Goal: Task Accomplishment & Management: Manage account settings

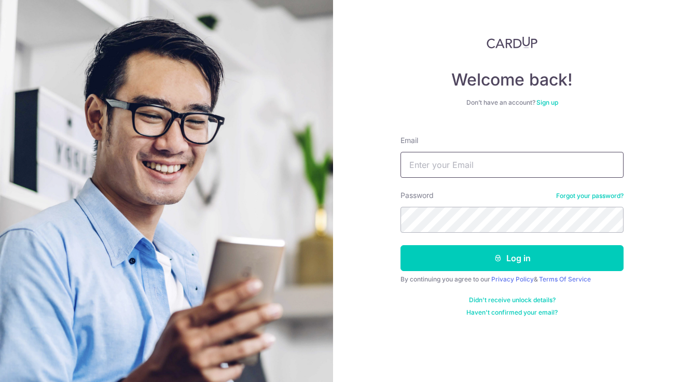
click at [424, 171] on input "Email" at bounding box center [511, 165] width 223 height 26
type input "[EMAIL_ADDRESS][DOMAIN_NAME]"
click at [400, 245] on button "Log in" at bounding box center [511, 258] width 223 height 26
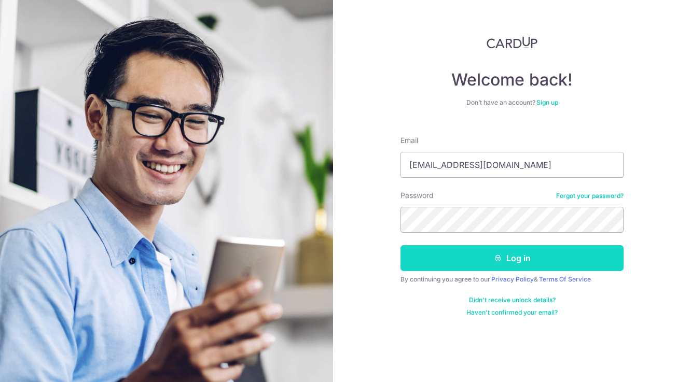
click at [479, 264] on button "Log in" at bounding box center [511, 258] width 223 height 26
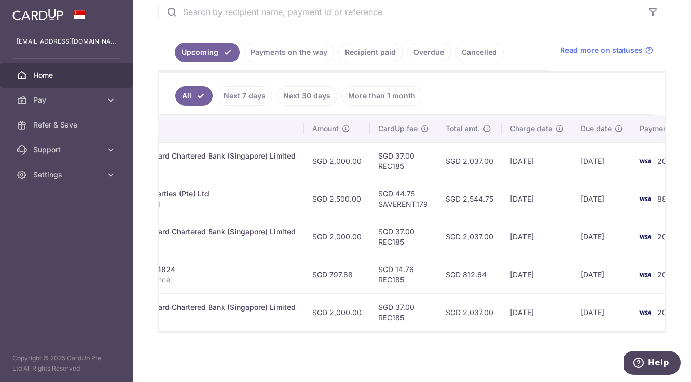
scroll to position [0, 317]
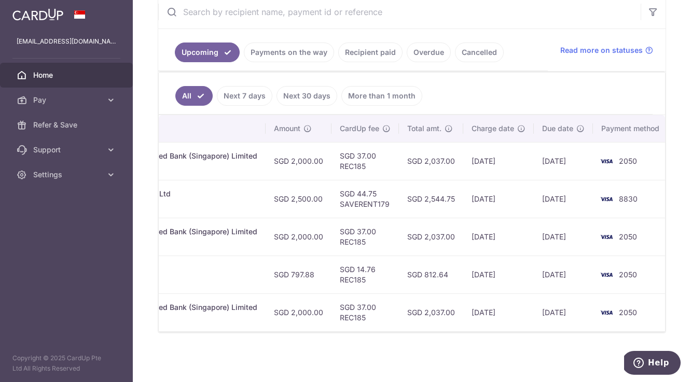
drag, startPoint x: 527, startPoint y: 160, endPoint x: 551, endPoint y: 180, distance: 30.9
click at [550, 179] on tr "Update payment Cancel payment Upload doc Scheduled for charge txn_68d7279a295 M…" at bounding box center [256, 161] width 830 height 38
click at [546, 201] on td "30/10/2025" at bounding box center [562, 199] width 59 height 38
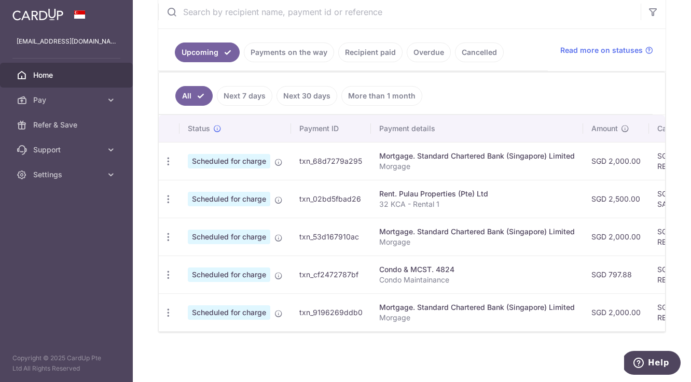
click at [364, 98] on link "More than 1 month" at bounding box center [381, 96] width 81 height 20
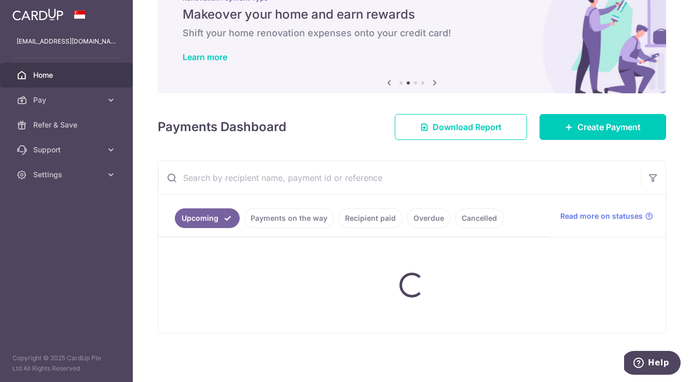
scroll to position [130, 0]
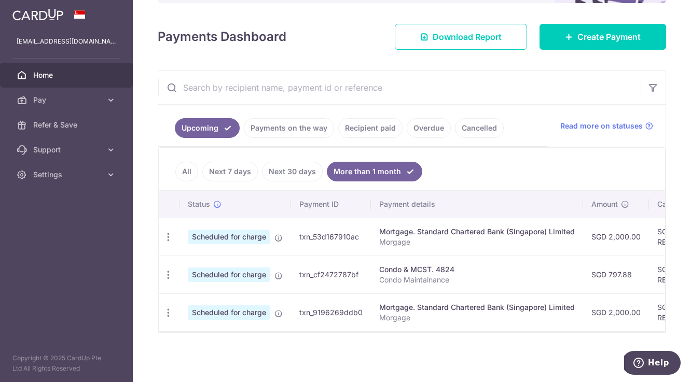
click at [184, 173] on link "All" at bounding box center [186, 172] width 23 height 20
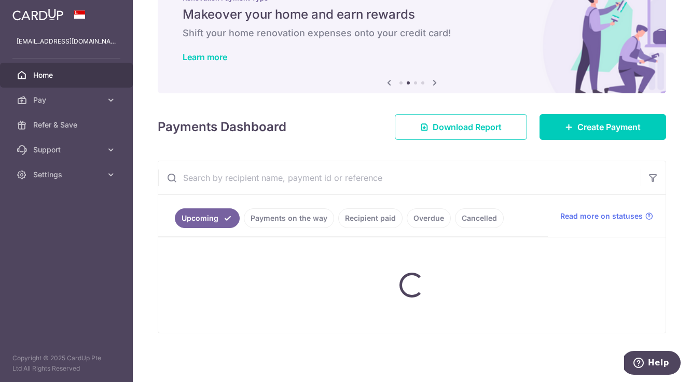
scroll to position [205, 0]
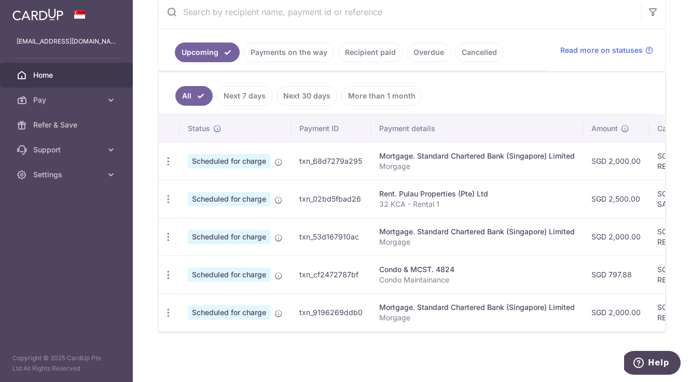
click at [364, 56] on link "Recipient paid" at bounding box center [370, 53] width 64 height 20
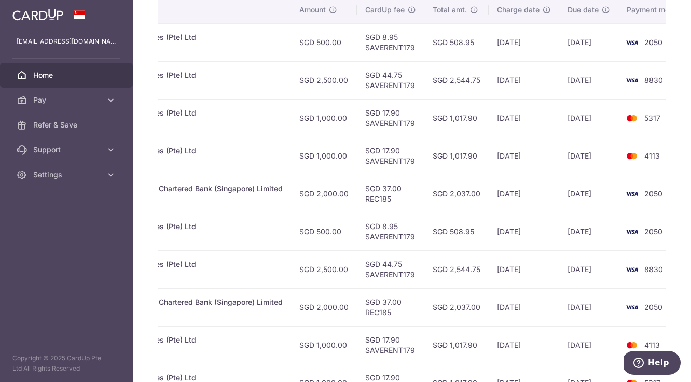
scroll to position [0, 291]
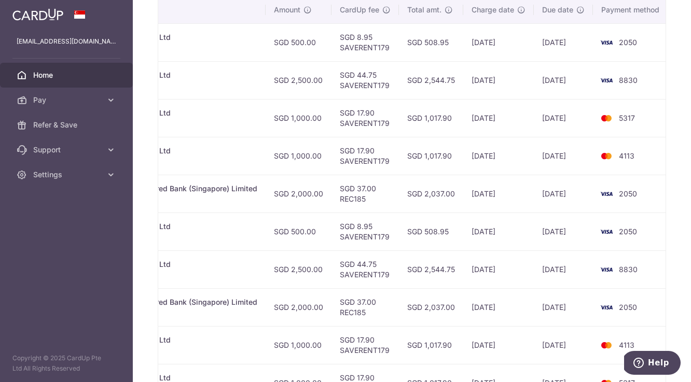
drag, startPoint x: 533, startPoint y: 154, endPoint x: 592, endPoint y: 163, distance: 59.2
click at [592, 163] on tr "PDF Receipt Payment Sent txn_f78f64e3a02 Rent. Pulau Properties (Pte) Ltd 32 KC…" at bounding box center [269, 156] width 805 height 38
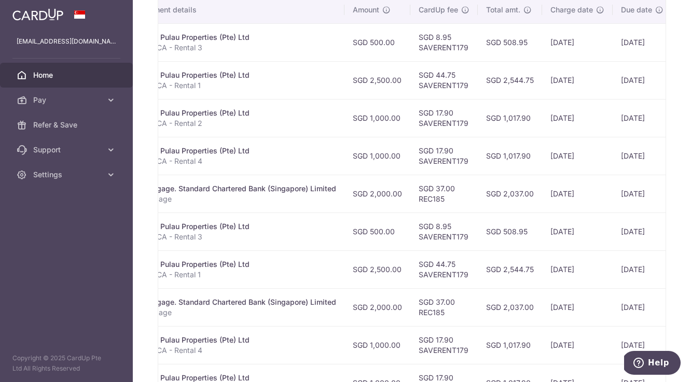
scroll to position [0, 0]
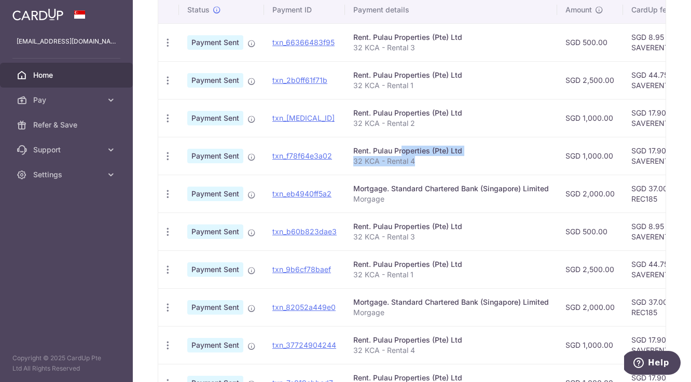
drag, startPoint x: 370, startPoint y: 148, endPoint x: 402, endPoint y: 172, distance: 39.6
click at [402, 172] on td "Rent. Pulau Properties (Pte) Ltd 32 KCA - Rental 4" at bounding box center [451, 156] width 212 height 38
